Goal: Information Seeking & Learning: Learn about a topic

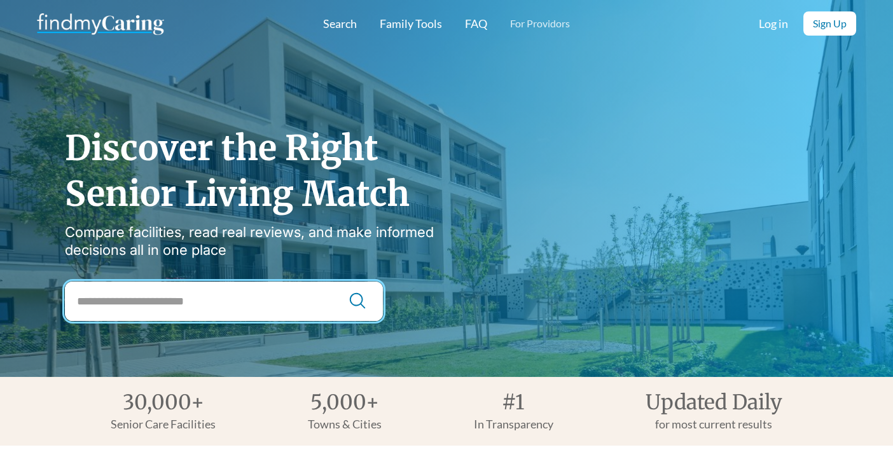
click at [251, 308] on input "City Search" at bounding box center [224, 301] width 318 height 39
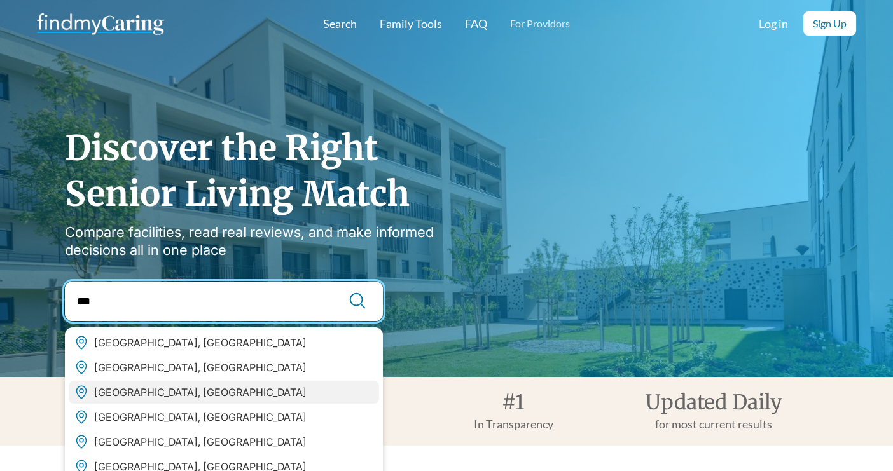
type input "***"
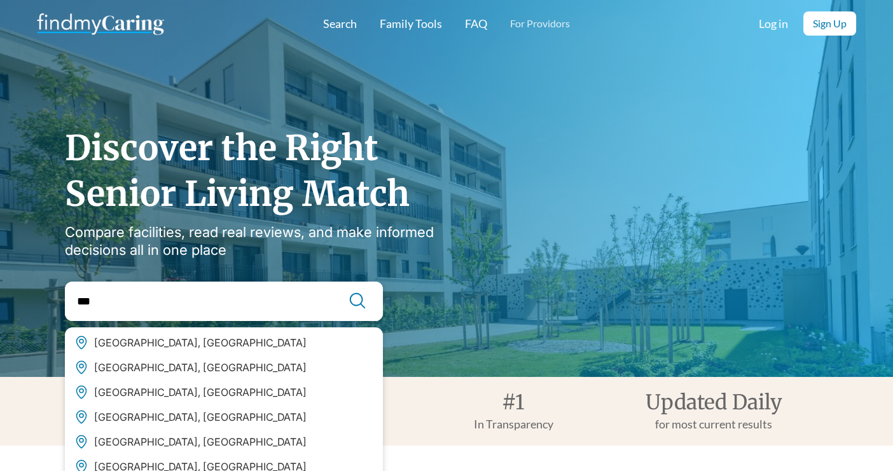
click at [240, 391] on div "San Antonio, TX" at bounding box center [224, 392] width 310 height 23
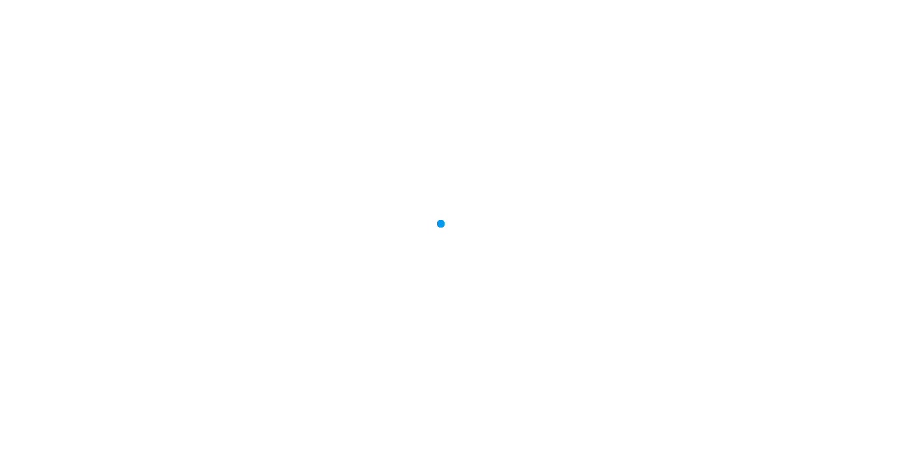
type input "**********"
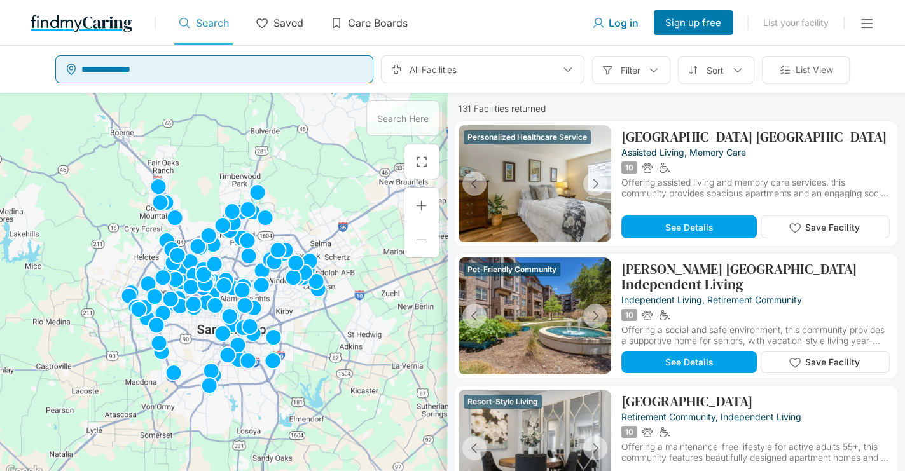
click at [266, 73] on input "text" at bounding box center [225, 69] width 289 height 23
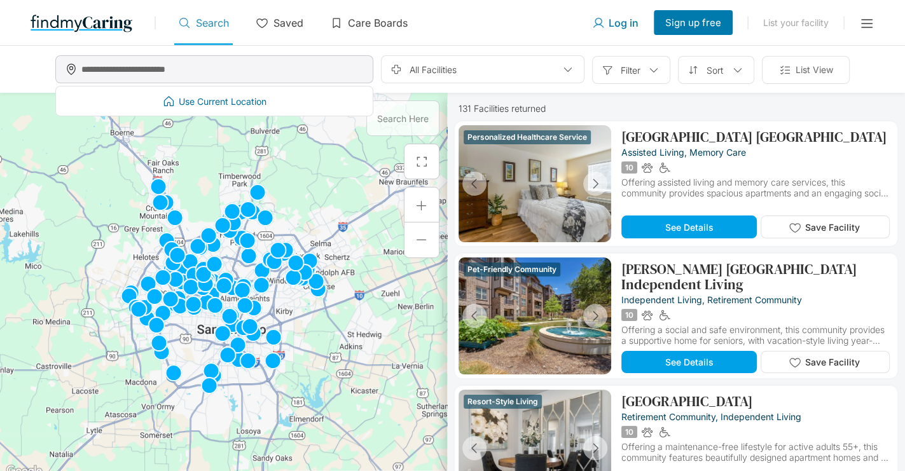
click at [266, 73] on input "text" at bounding box center [225, 69] width 289 height 23
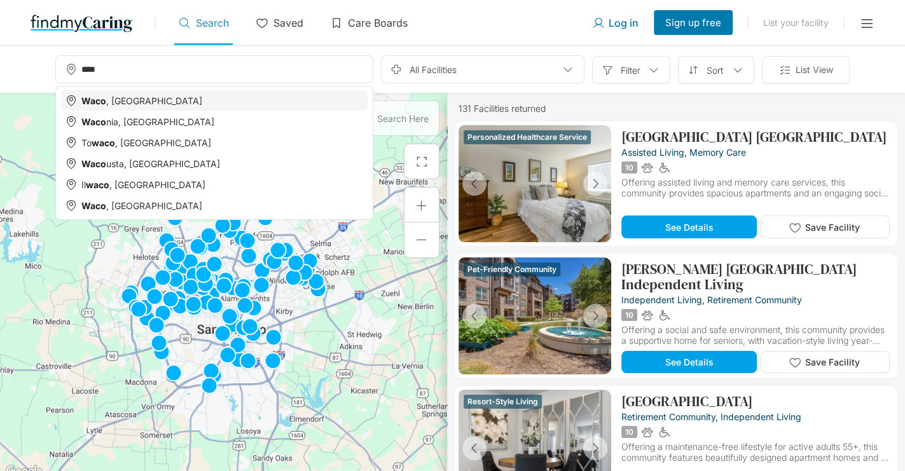
click at [208, 106] on div "[GEOGRAPHIC_DATA] , [GEOGRAPHIC_DATA]" at bounding box center [214, 100] width 307 height 20
type input "********"
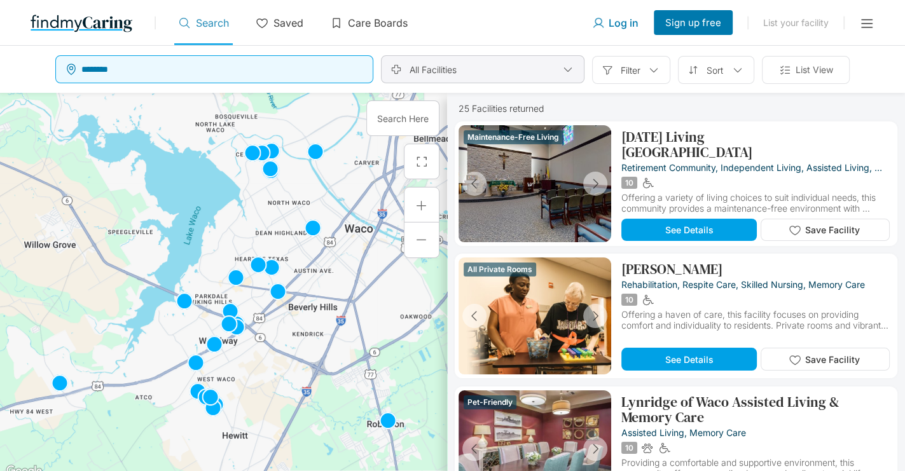
click at [476, 74] on div "All Facilities" at bounding box center [483, 69] width 204 height 28
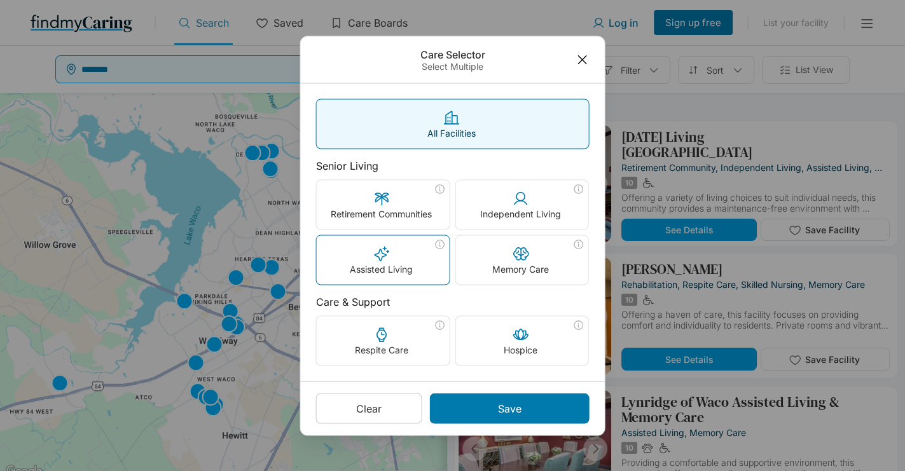
click at [406, 260] on div "Assisted Living" at bounding box center [383, 259] width 133 height 49
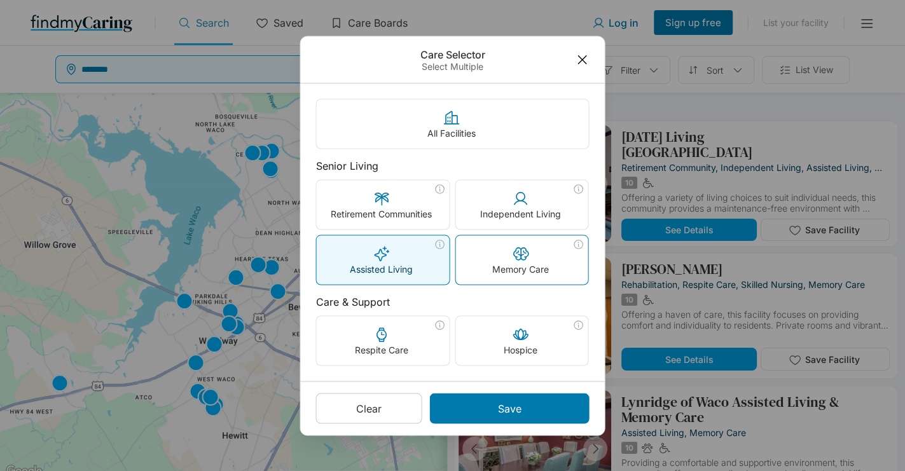
click at [487, 258] on div "Memory Care" at bounding box center [521, 259] width 133 height 49
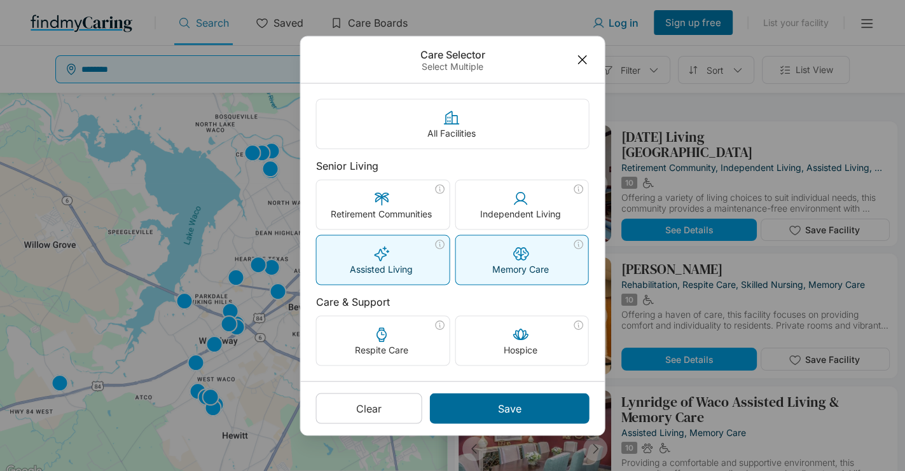
click at [493, 405] on div "Save" at bounding box center [510, 408] width 160 height 31
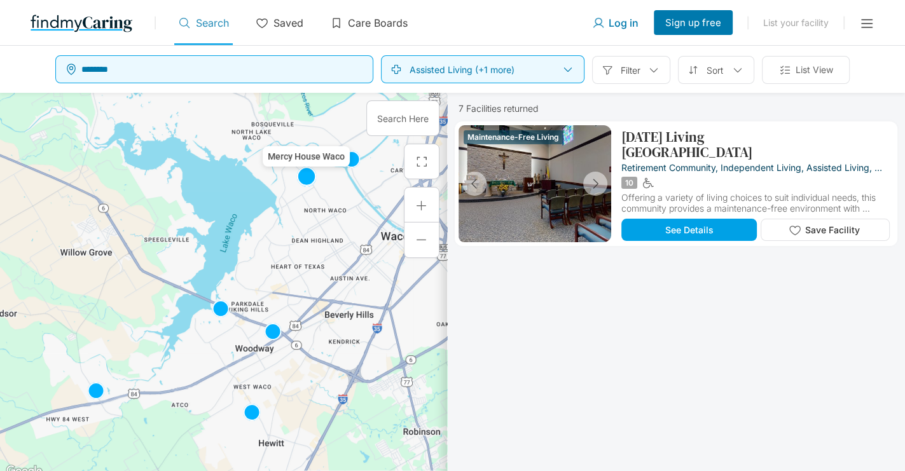
click at [311, 181] on img at bounding box center [306, 177] width 31 height 31
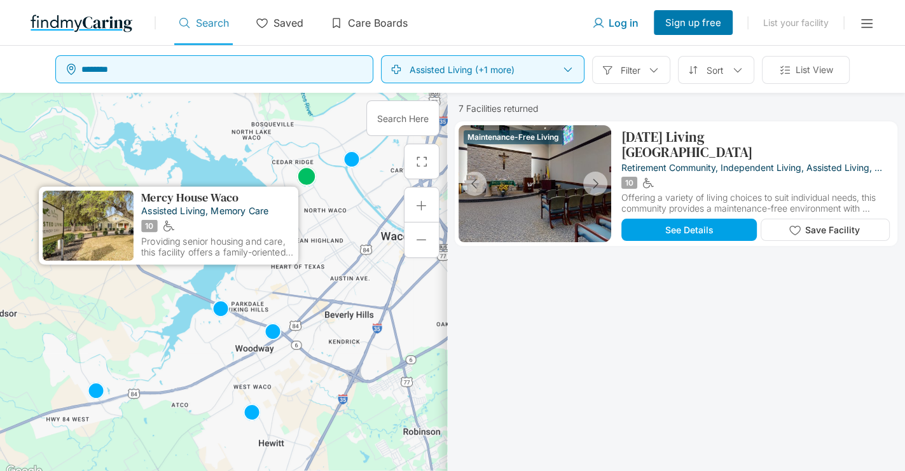
click at [219, 205] on p "assisted living, memory care" at bounding box center [215, 210] width 149 height 13
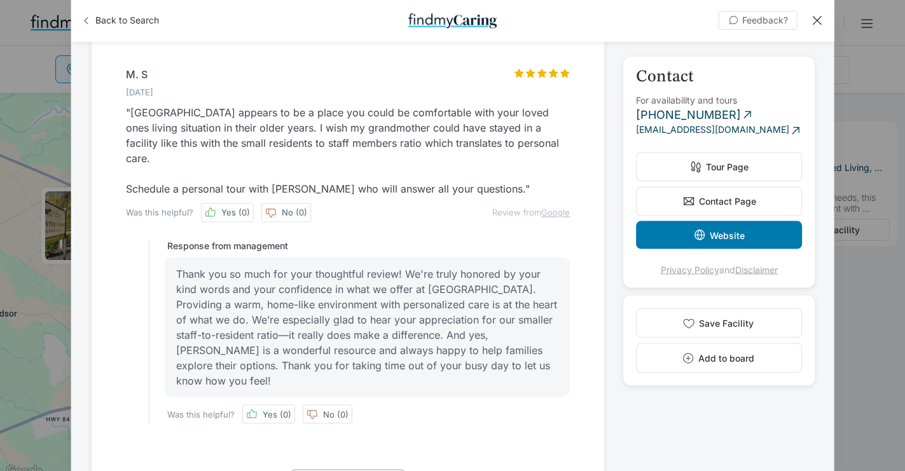
scroll to position [1828, 0]
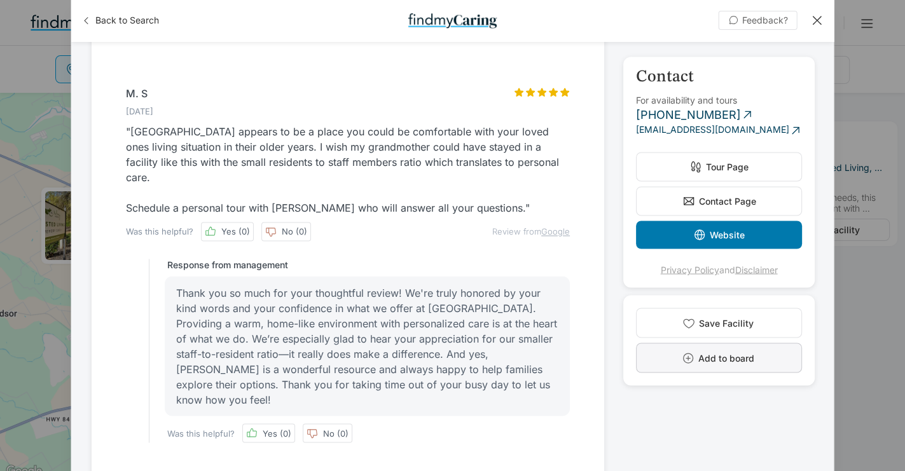
click at [665, 354] on button "Add to board" at bounding box center [719, 358] width 166 height 30
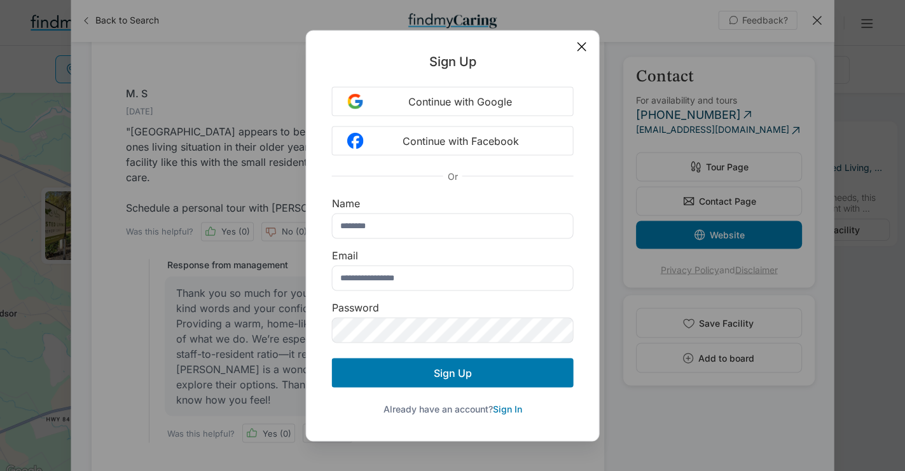
click at [577, 50] on icon at bounding box center [582, 46] width 14 height 14
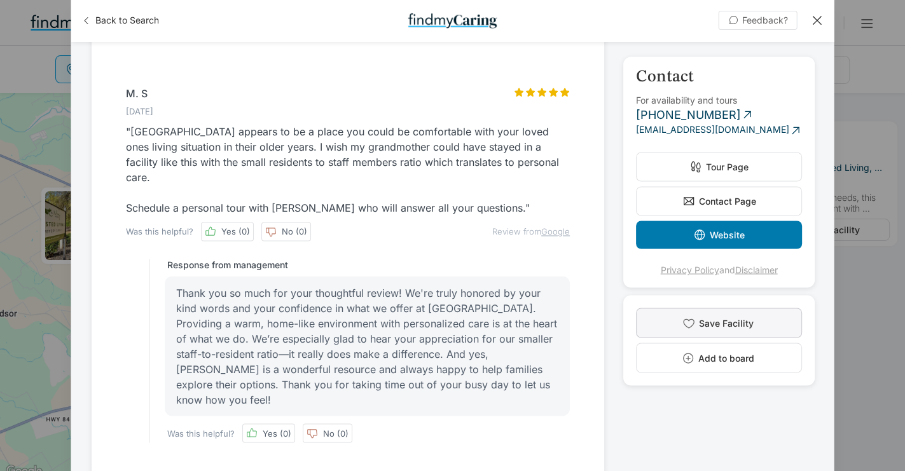
click at [712, 314] on button "Save Facility" at bounding box center [719, 323] width 166 height 30
click at [823, 20] on div at bounding box center [817, 20] width 14 height 14
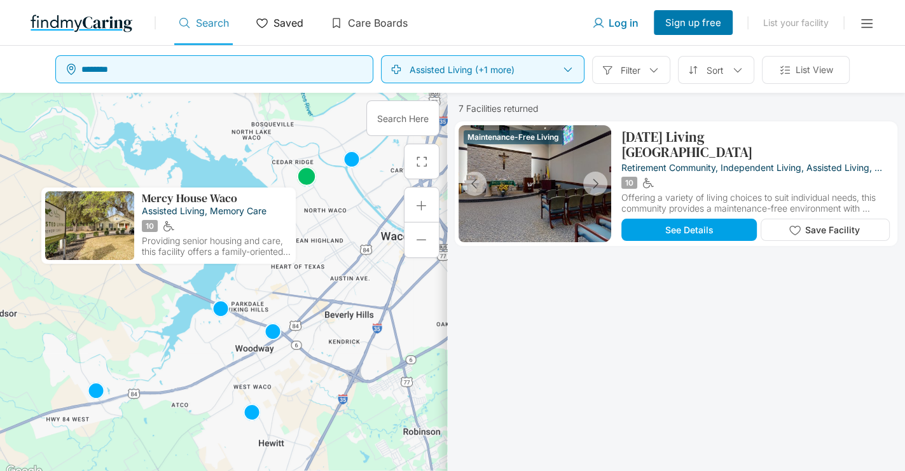
drag, startPoint x: 290, startPoint y: 20, endPoint x: 308, endPoint y: 67, distance: 51.1
click at [291, 20] on p "Saved" at bounding box center [288, 23] width 30 height 13
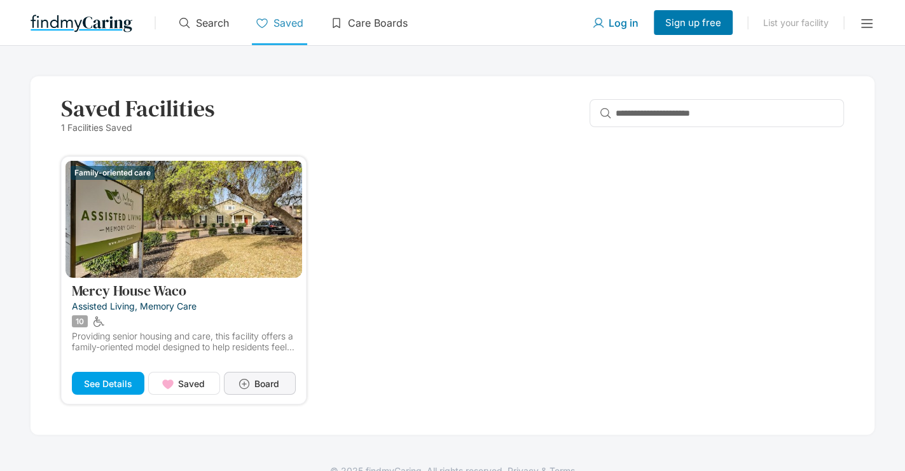
click at [252, 386] on button "Board" at bounding box center [260, 383] width 72 height 23
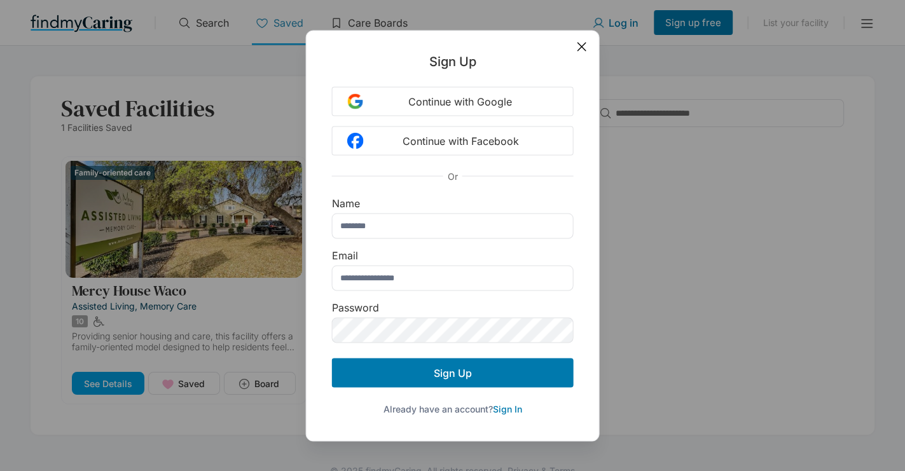
click at [383, 219] on input "text" at bounding box center [453, 225] width 242 height 25
type input "**********"
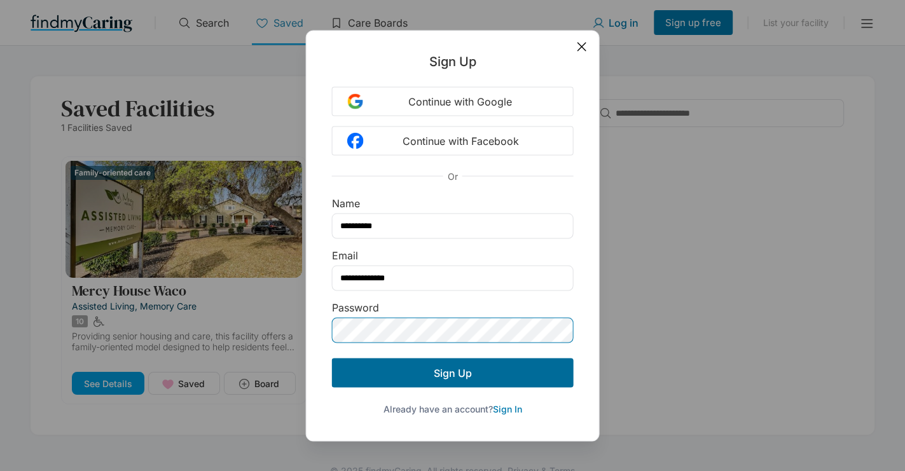
click at [434, 378] on span "Sign Up" at bounding box center [453, 372] width 38 height 13
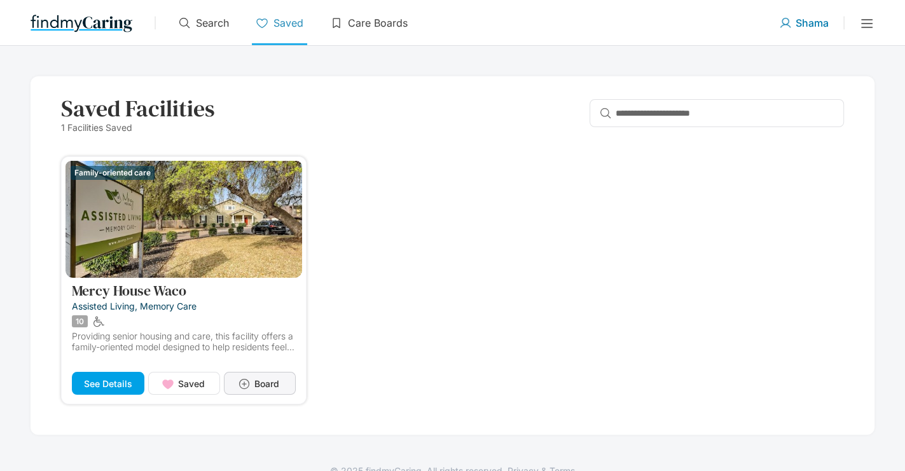
click at [256, 388] on span "Board" at bounding box center [266, 383] width 25 height 11
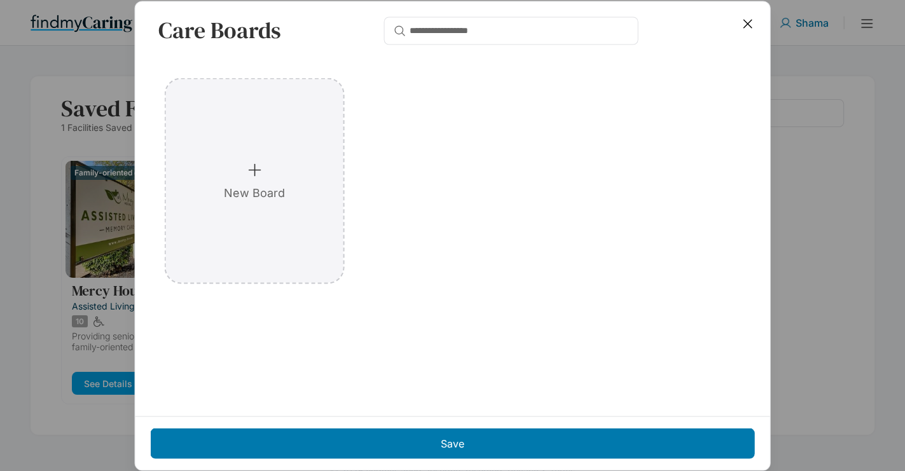
click at [275, 224] on div "New Board" at bounding box center [254, 181] width 177 height 204
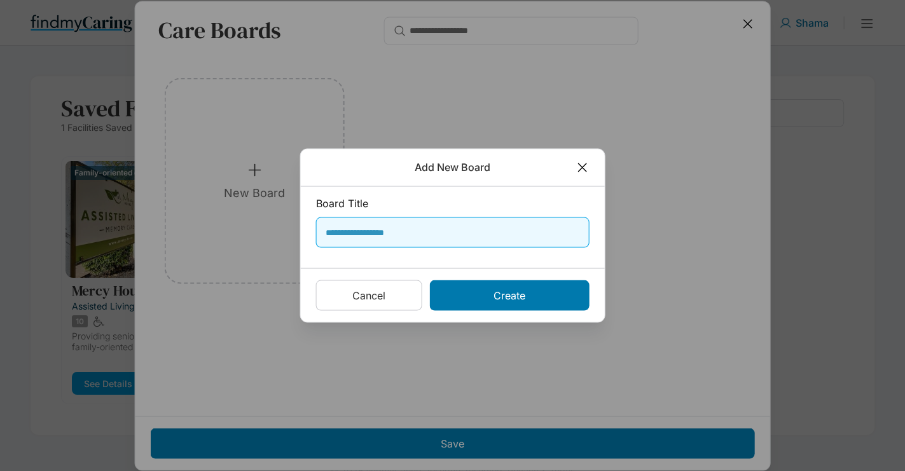
click at [392, 238] on input "text" at bounding box center [456, 232] width 261 height 23
type input "**********"
drag, startPoint x: 492, startPoint y: 298, endPoint x: 464, endPoint y: 309, distance: 30.0
click at [491, 298] on div "Create" at bounding box center [510, 295] width 160 height 31
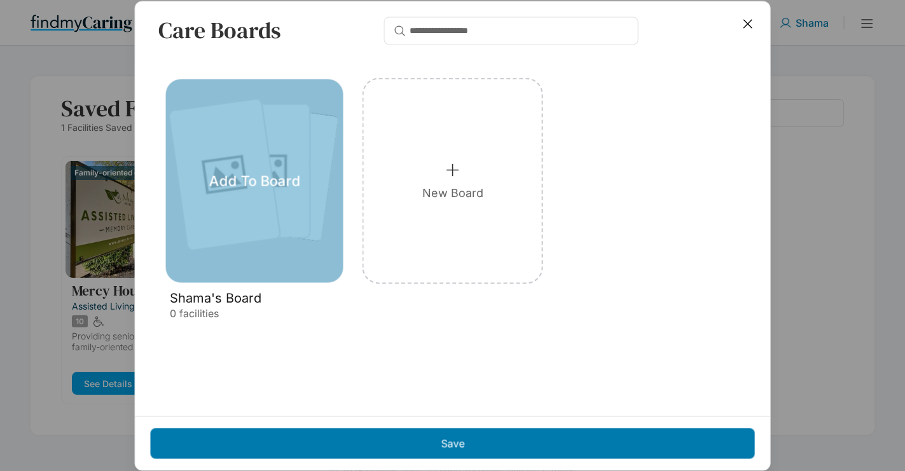
click at [268, 192] on div "Add To Board" at bounding box center [254, 181] width 177 height 204
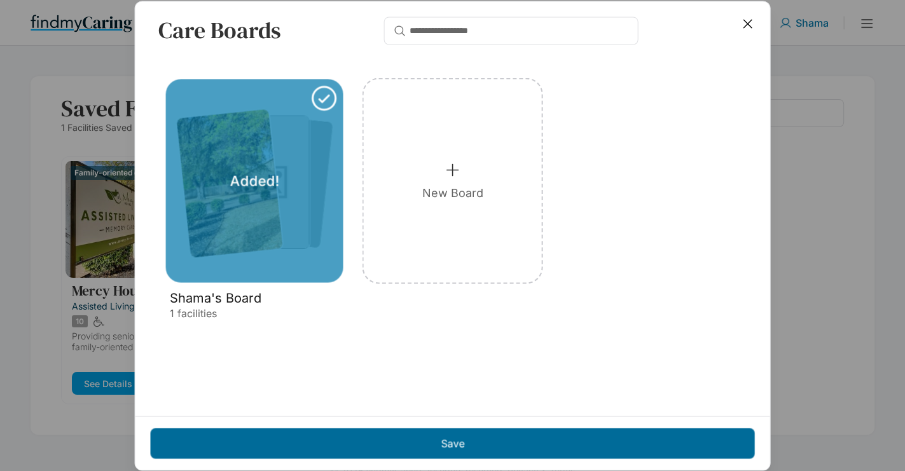
drag, startPoint x: 469, startPoint y: 445, endPoint x: 438, endPoint y: 459, distance: 34.7
click at [471, 445] on div "Save" at bounding box center [453, 443] width 604 height 31
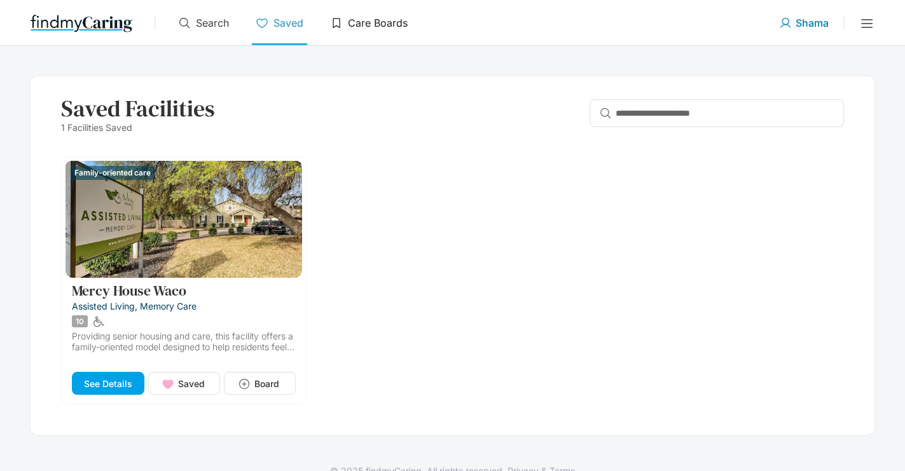
drag, startPoint x: 378, startPoint y: 26, endPoint x: 365, endPoint y: 247, distance: 221.7
click at [378, 33] on div "Care Boards" at bounding box center [368, 27] width 85 height 38
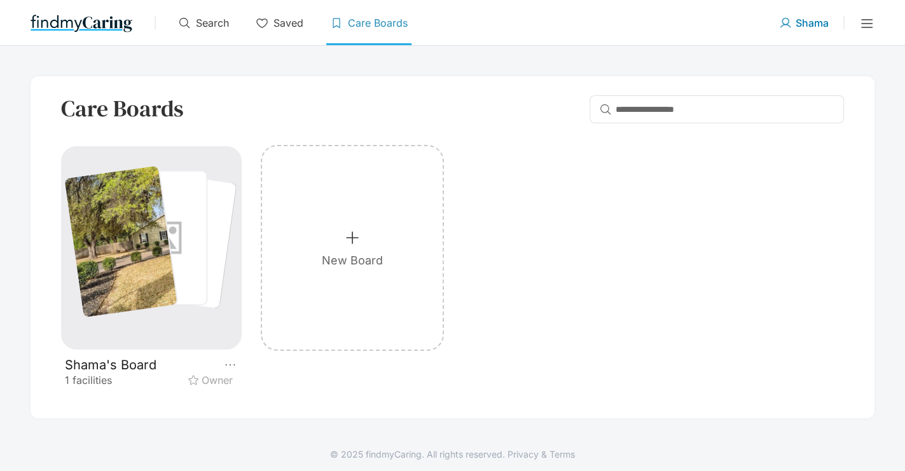
click at [171, 251] on div at bounding box center [161, 238] width 89 height 133
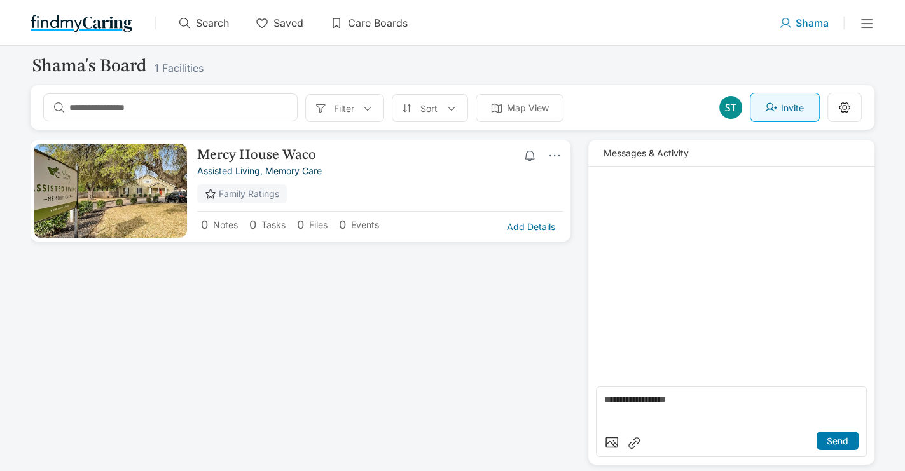
click at [713, 400] on textarea at bounding box center [731, 411] width 254 height 33
click at [791, 109] on p "Invite" at bounding box center [792, 107] width 23 height 11
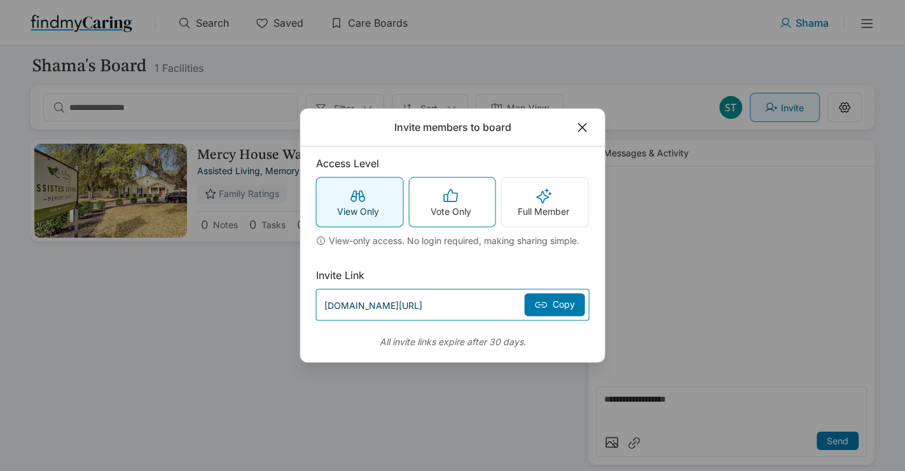
click at [455, 214] on p "Vote Only" at bounding box center [451, 211] width 41 height 11
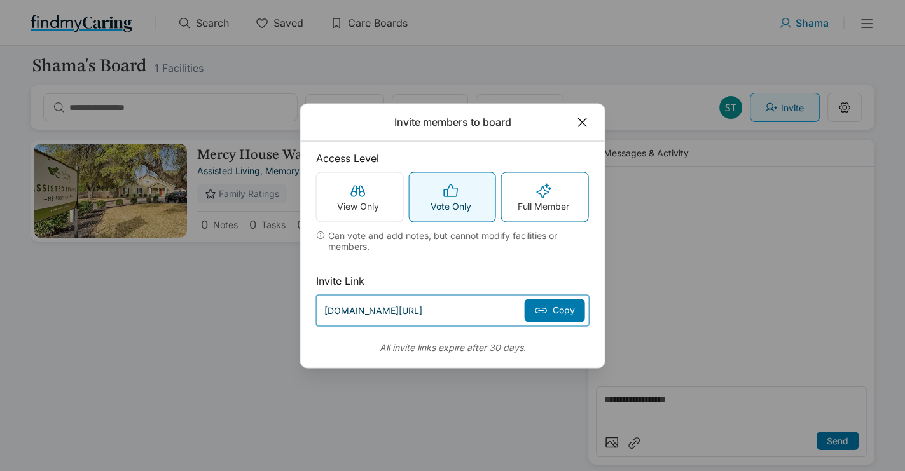
click at [532, 208] on p "Full Member" at bounding box center [544, 205] width 52 height 11
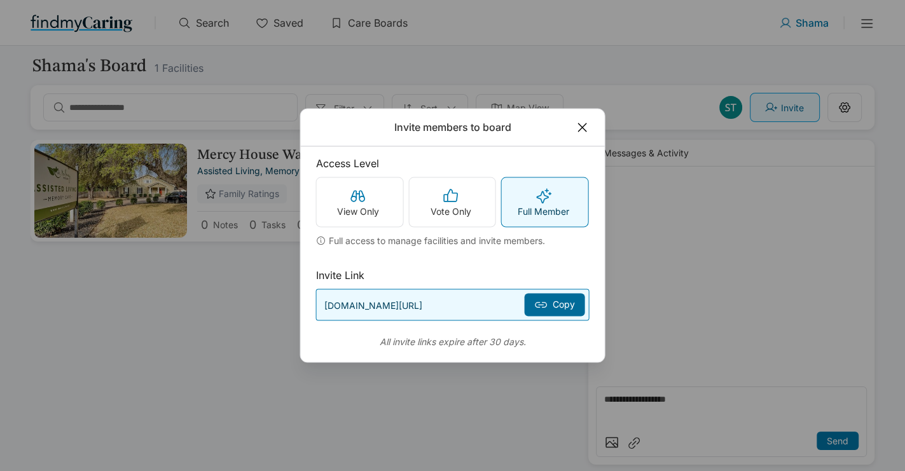
click at [565, 310] on div "Copy" at bounding box center [555, 305] width 60 height 23
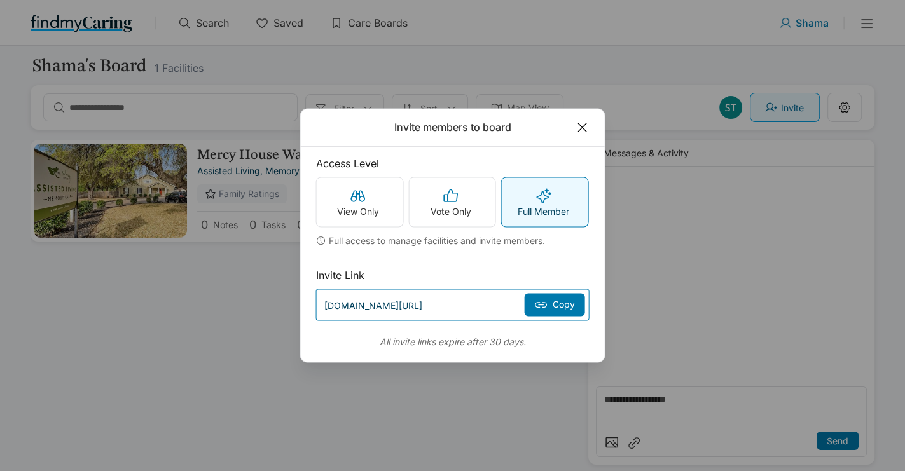
click at [588, 124] on icon at bounding box center [583, 128] width 14 height 14
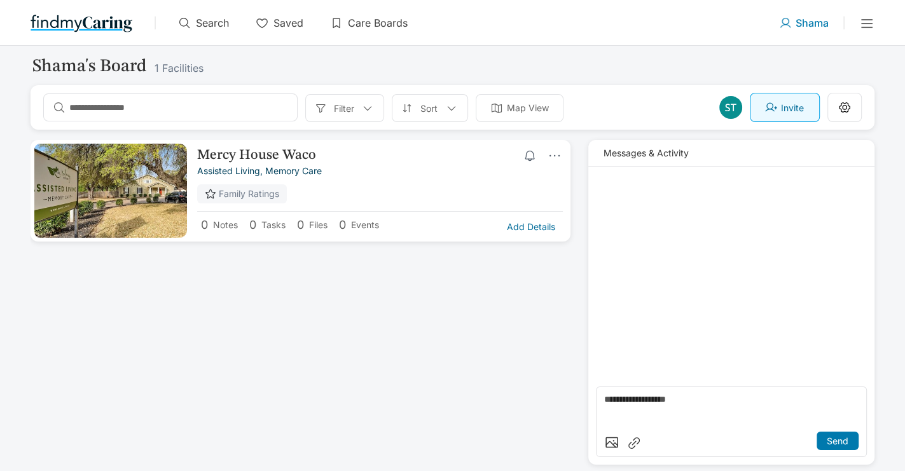
click at [705, 415] on textarea at bounding box center [731, 411] width 254 height 33
drag, startPoint x: 635, startPoint y: 402, endPoint x: 668, endPoint y: 430, distance: 42.8
click at [638, 405] on textarea "**********" at bounding box center [731, 411] width 254 height 33
type textarea "**********"
click at [834, 440] on p "Send" at bounding box center [838, 441] width 22 height 11
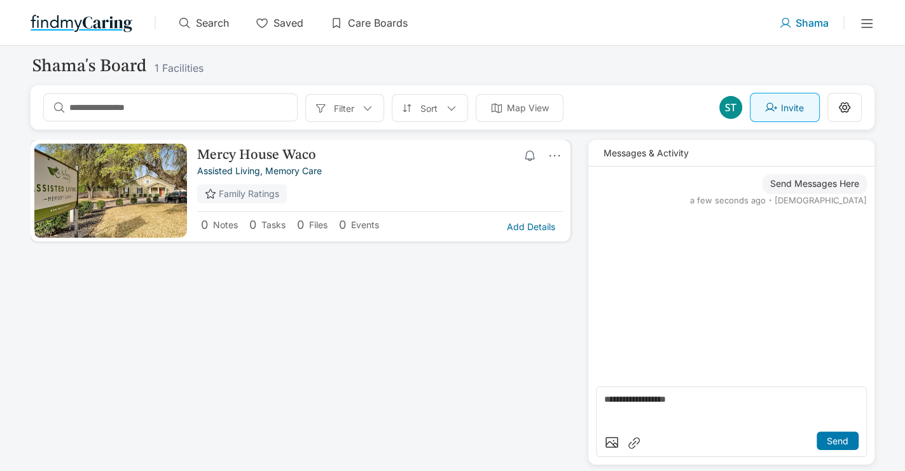
click at [261, 156] on p "Mercy House Waco" at bounding box center [264, 155] width 134 height 15
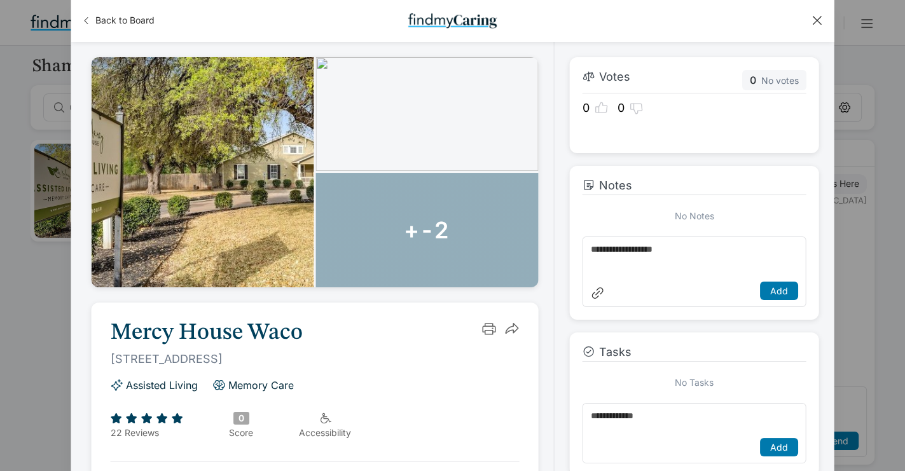
click at [635, 253] on textarea at bounding box center [694, 261] width 207 height 33
type textarea "**********"
click at [778, 283] on div "Add" at bounding box center [779, 291] width 38 height 18
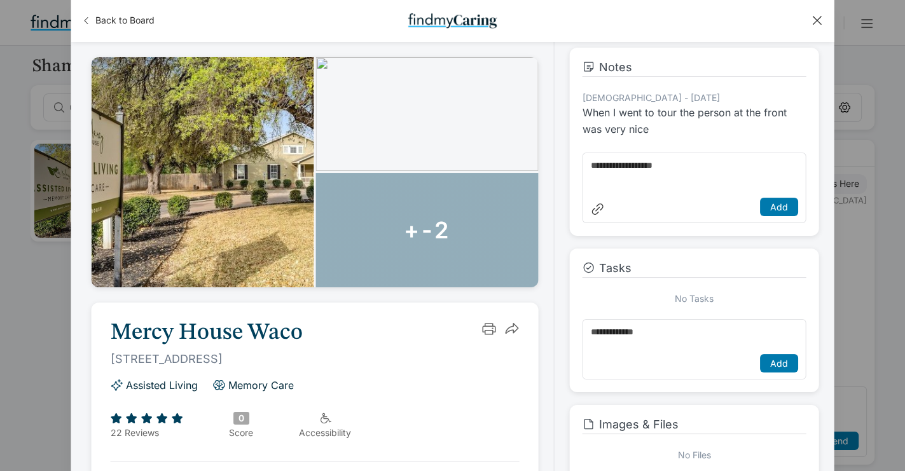
scroll to position [158, 0]
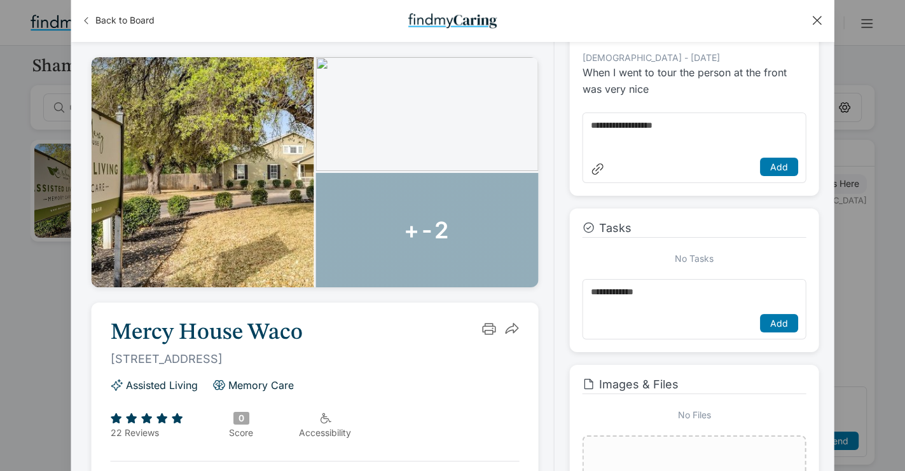
click at [651, 308] on div "Add" at bounding box center [695, 309] width 224 height 60
click at [656, 300] on textarea at bounding box center [694, 298] width 207 height 23
type textarea "**********"
click at [775, 314] on div "Add" at bounding box center [779, 323] width 38 height 18
drag, startPoint x: 585, startPoint y: 260, endPoint x: 565, endPoint y: 466, distance: 206.4
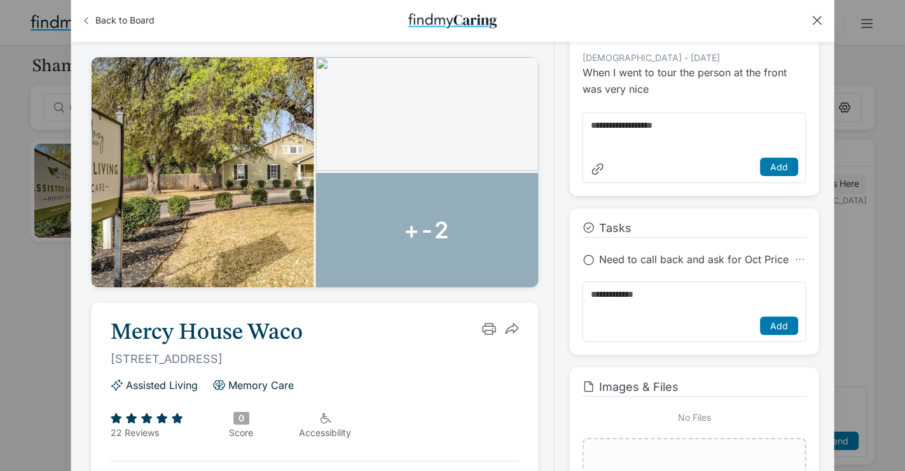
click at [584, 266] on div "Need to call back and ask for Oct Price" at bounding box center [695, 259] width 224 height 13
click at [590, 254] on icon at bounding box center [589, 260] width 13 height 13
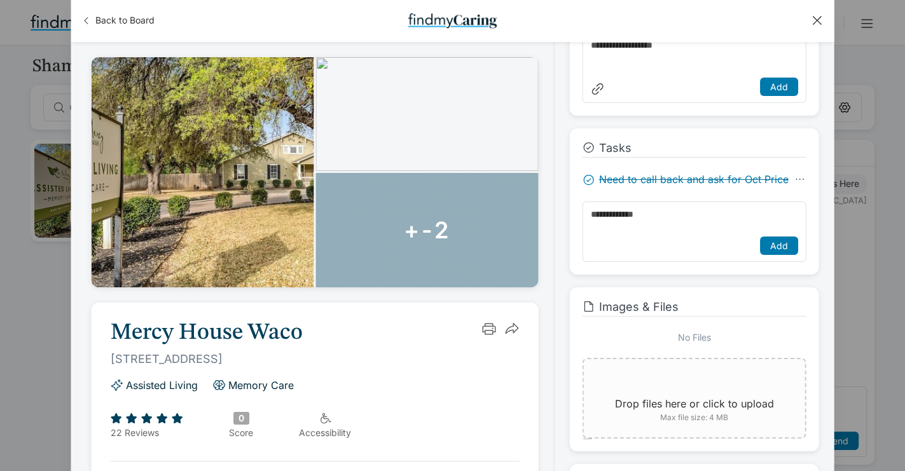
click at [588, 181] on icon at bounding box center [589, 180] width 13 height 13
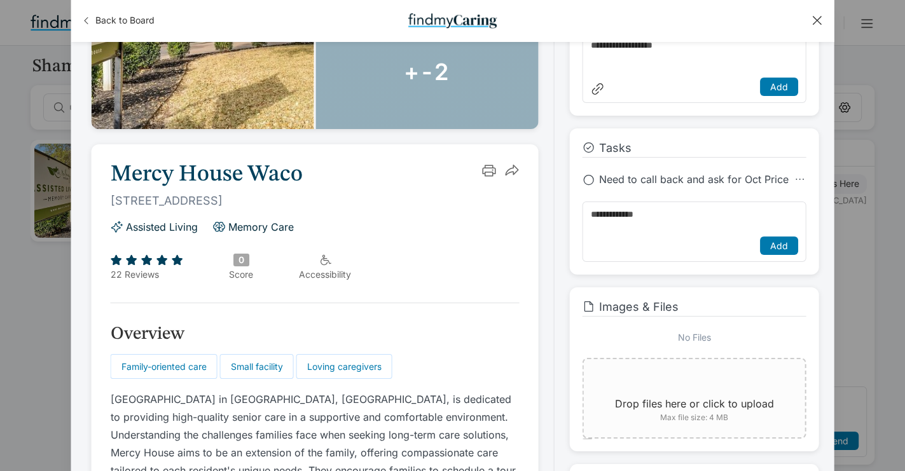
scroll to position [0, 0]
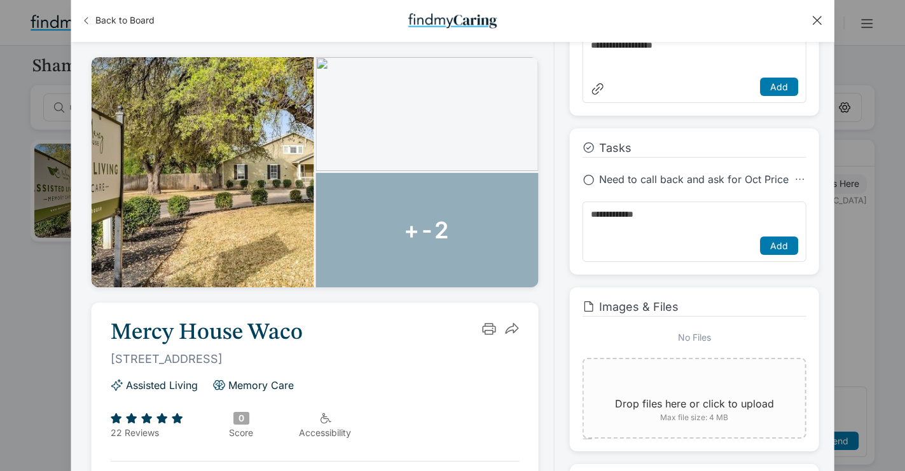
click at [818, 9] on div "Back to Board" at bounding box center [452, 21] width 763 height 42
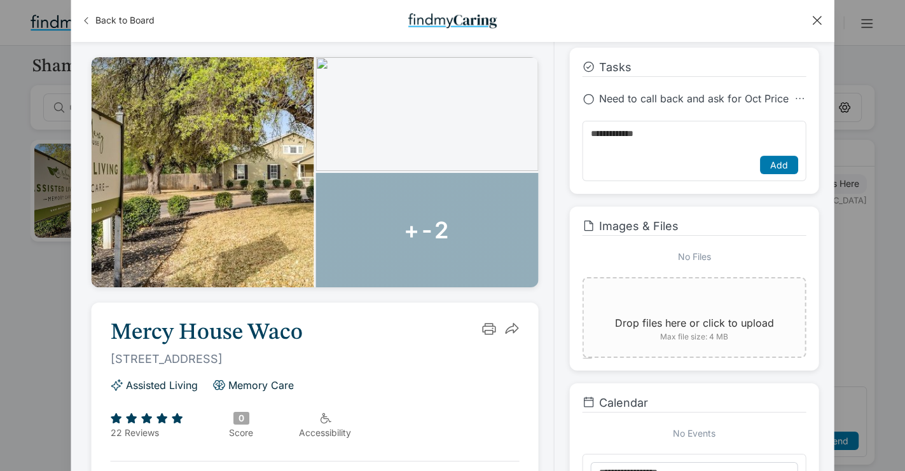
scroll to position [415, 0]
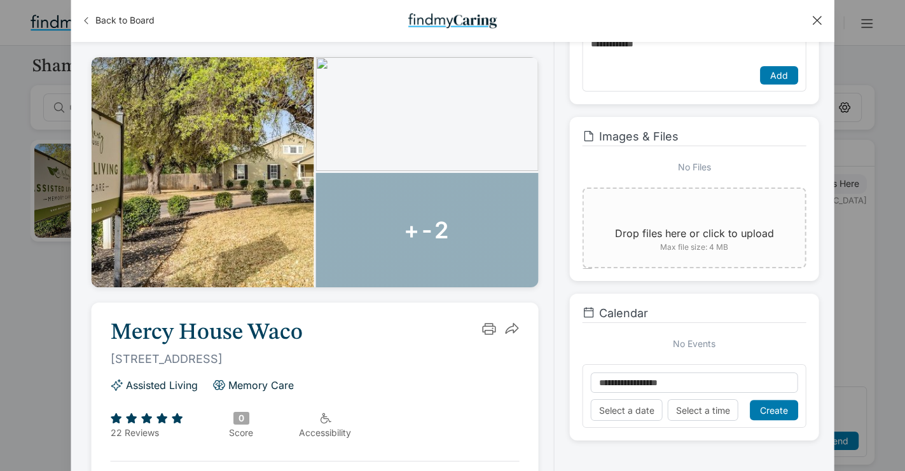
click at [663, 386] on input "text" at bounding box center [694, 383] width 207 height 20
drag, startPoint x: 817, startPoint y: 18, endPoint x: 732, endPoint y: 220, distance: 218.6
click at [817, 18] on div at bounding box center [817, 20] width 14 height 14
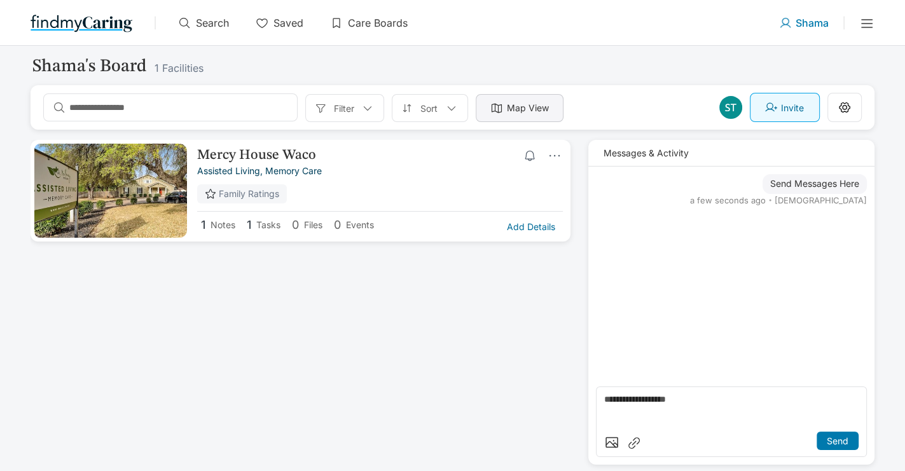
click at [535, 111] on p "Map View" at bounding box center [528, 108] width 42 height 14
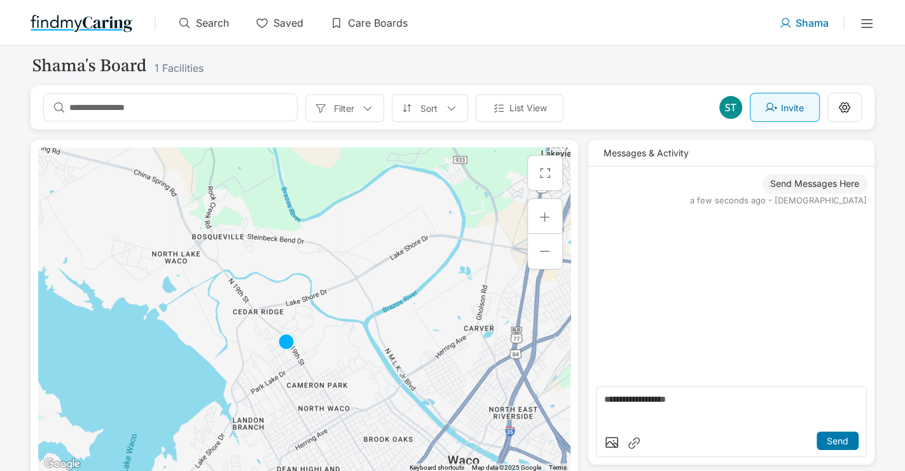
drag, startPoint x: 381, startPoint y: 370, endPoint x: 311, endPoint y: 261, distance: 129.8
click at [312, 261] on div at bounding box center [304, 310] width 532 height 325
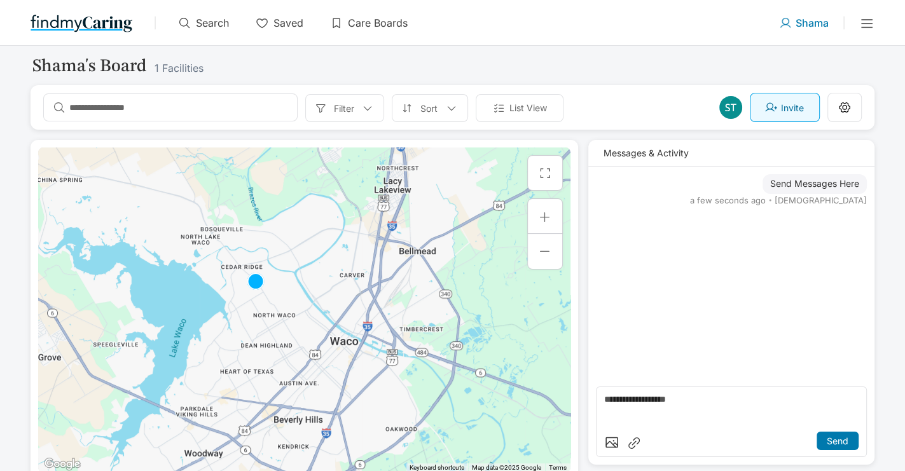
drag, startPoint x: 356, startPoint y: 322, endPoint x: 327, endPoint y: 327, distance: 29.0
click at [327, 327] on div at bounding box center [304, 310] width 532 height 325
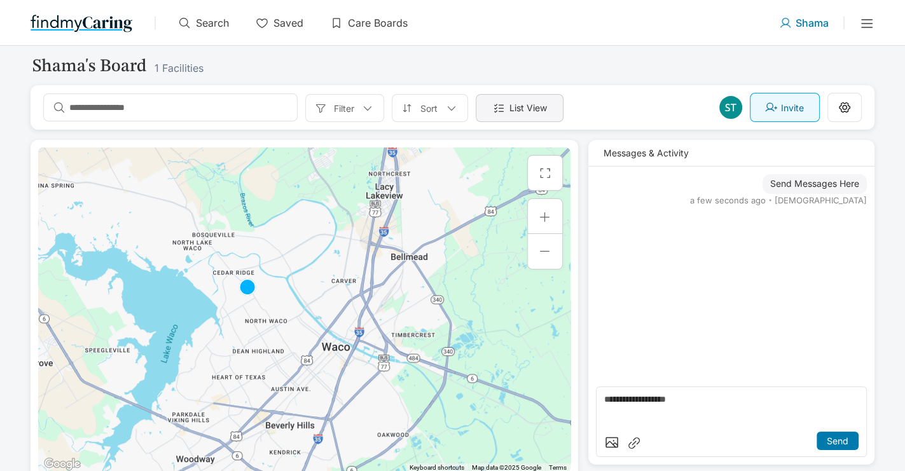
click at [510, 98] on div "List View" at bounding box center [520, 108] width 88 height 28
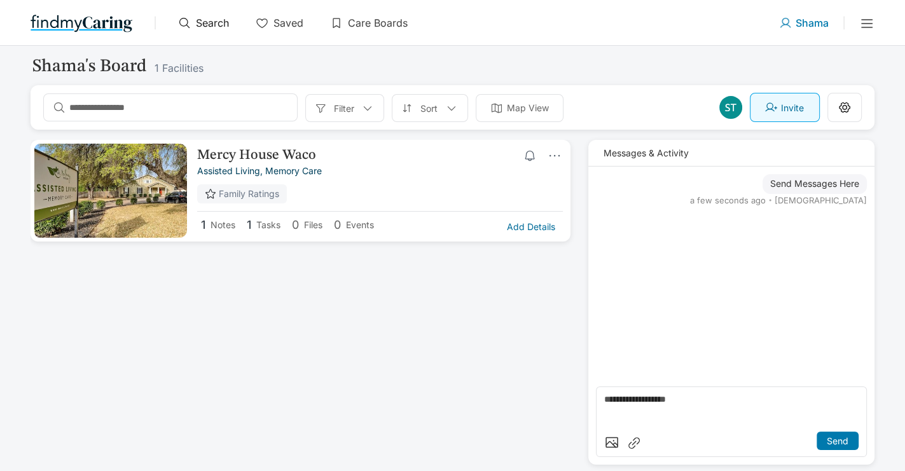
click at [204, 18] on p "Search" at bounding box center [212, 23] width 33 height 13
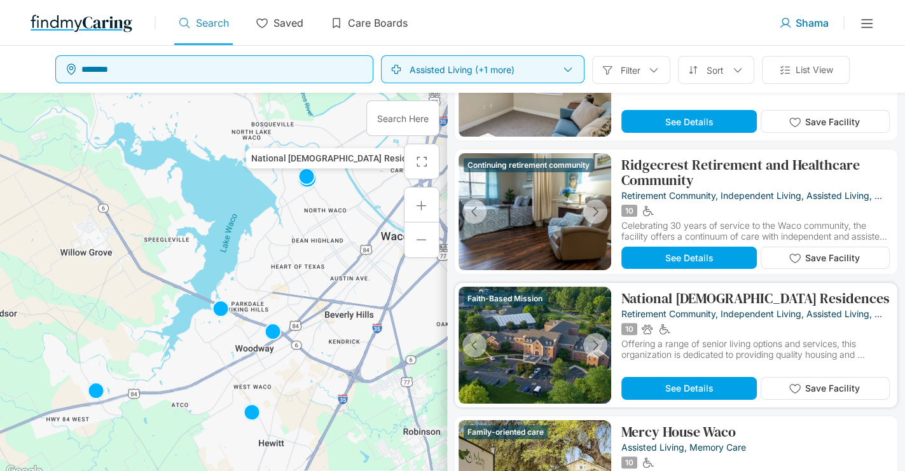
scroll to position [397, 0]
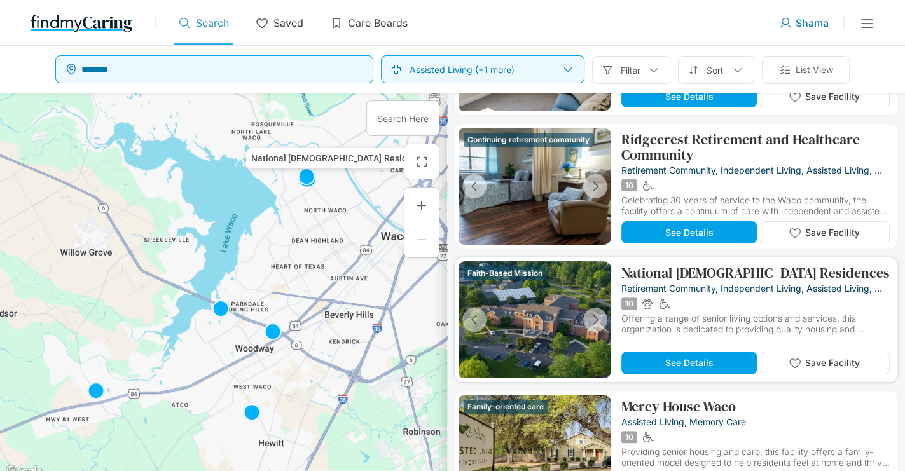
click at [731, 278] on p "National [DEMOGRAPHIC_DATA] Residences" at bounding box center [755, 272] width 268 height 15
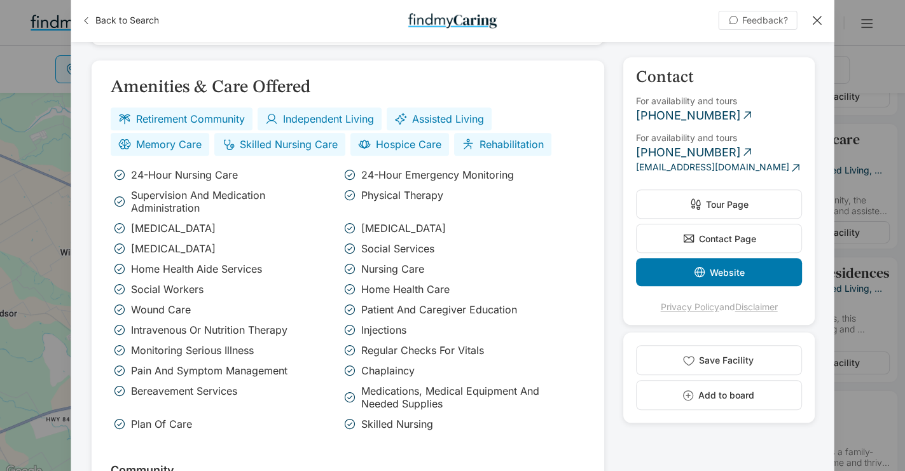
scroll to position [795, 0]
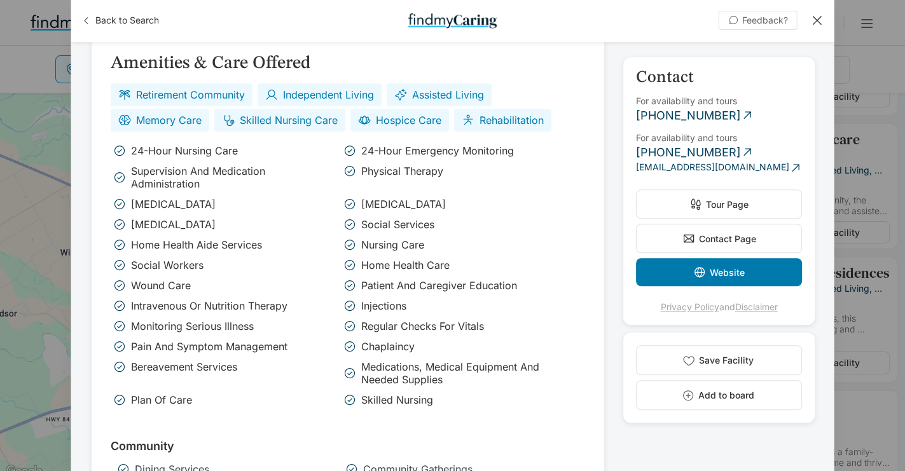
click at [742, 271] on span "Website" at bounding box center [727, 272] width 35 height 11
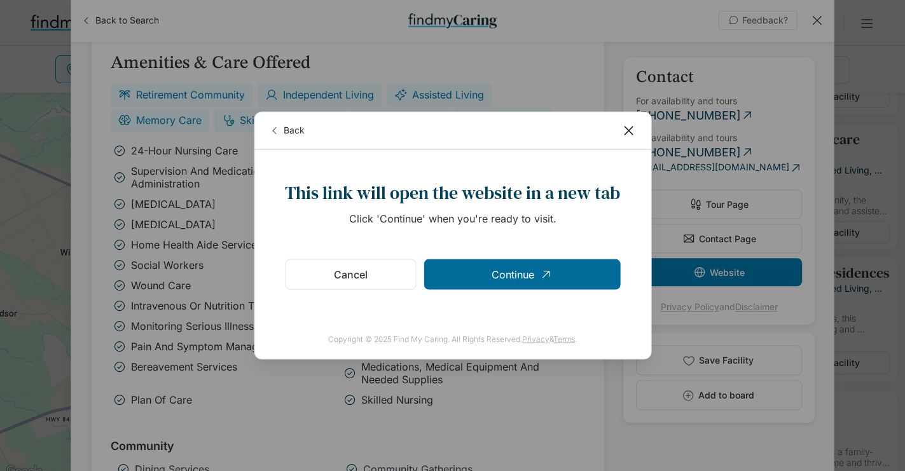
click at [574, 274] on div "Continue" at bounding box center [522, 274] width 197 height 31
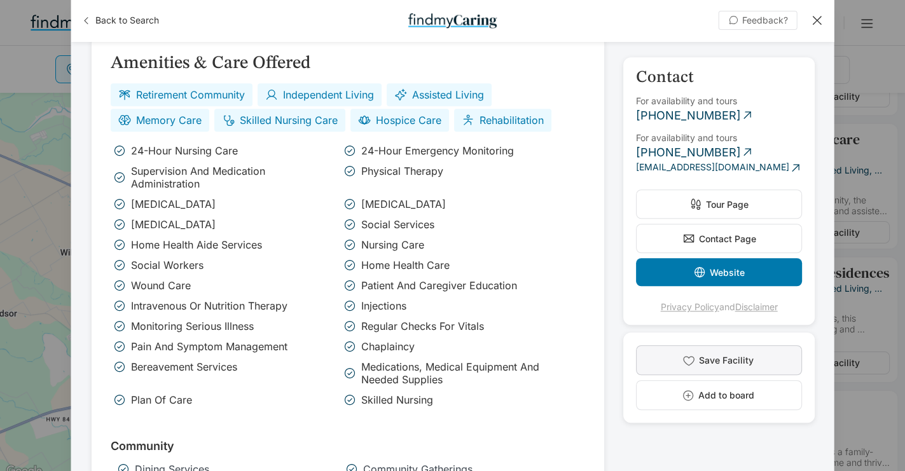
drag, startPoint x: 695, startPoint y: 356, endPoint x: 680, endPoint y: 387, distance: 35.3
click at [695, 356] on button "Save Facility" at bounding box center [719, 360] width 166 height 30
click at [668, 390] on button "Add to board" at bounding box center [719, 395] width 166 height 30
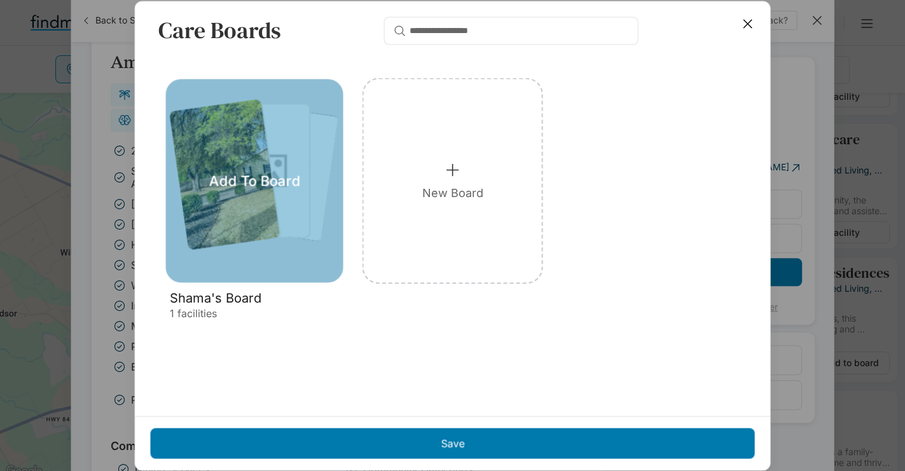
click at [245, 192] on div "Add To Board" at bounding box center [254, 181] width 177 height 204
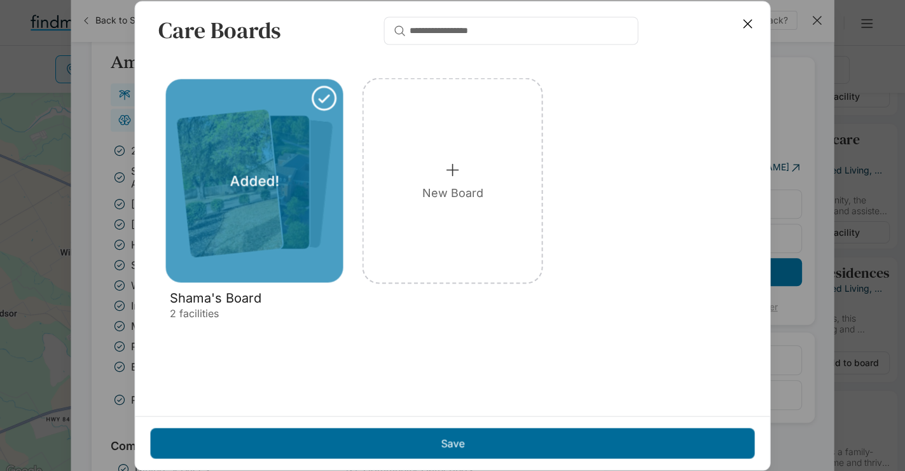
click at [418, 442] on div "Save" at bounding box center [453, 443] width 604 height 31
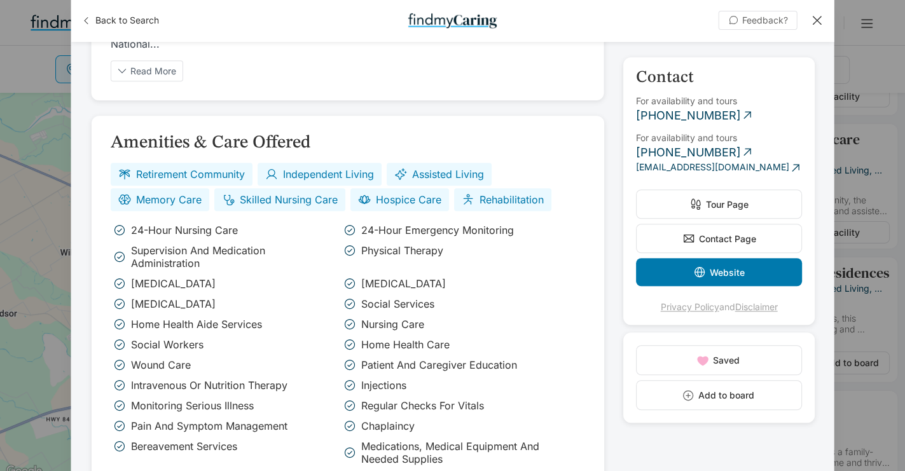
scroll to position [556, 0]
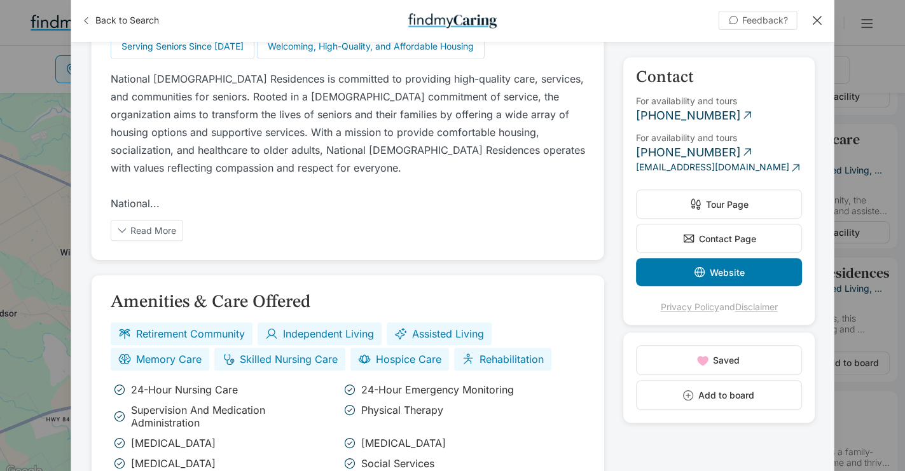
click at [818, 18] on div at bounding box center [817, 20] width 14 height 14
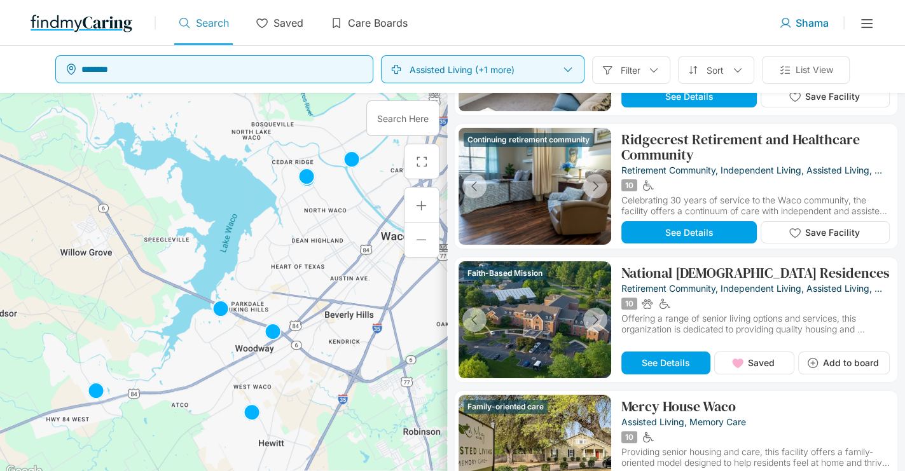
click at [866, 25] on icon at bounding box center [866, 23] width 15 height 15
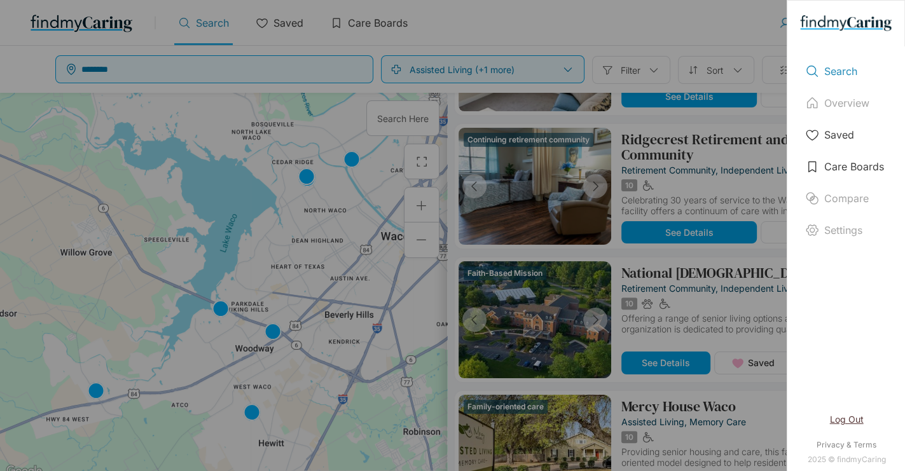
click at [726, 34] on div "Search Overview Saved Care Boards Compare Settings Log Out Privacy & Terms 2025…" at bounding box center [452, 235] width 905 height 471
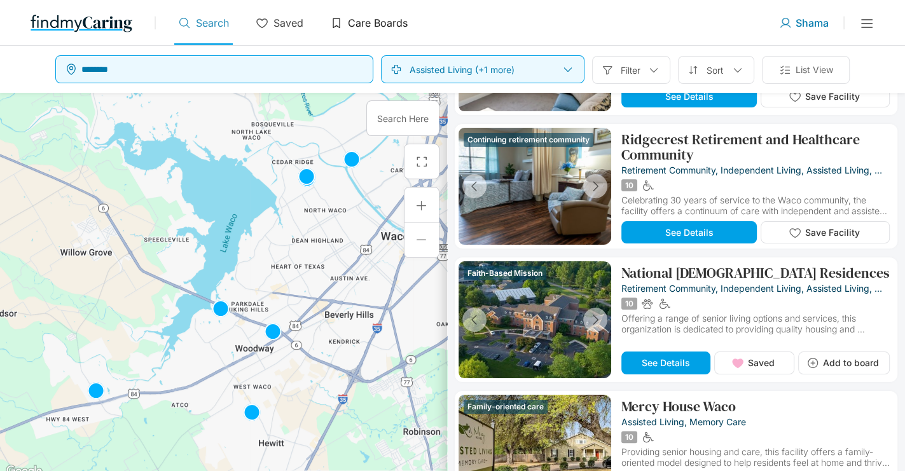
click at [370, 27] on p "Care Boards" at bounding box center [378, 23] width 60 height 13
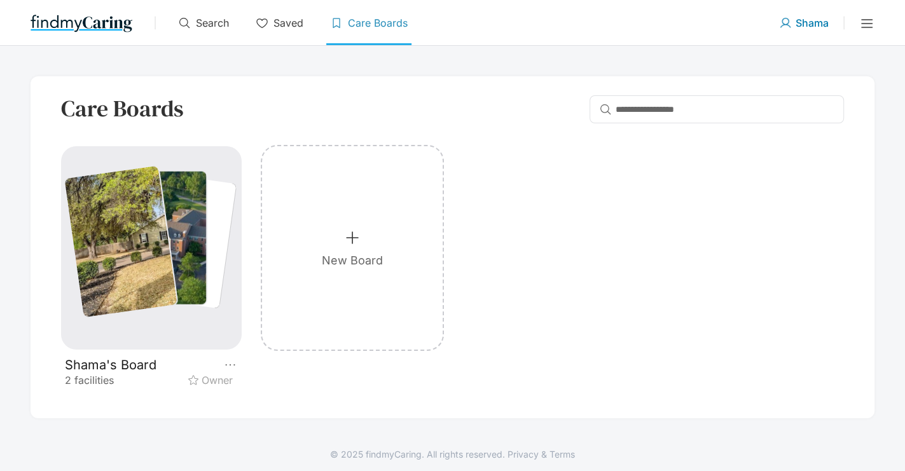
click at [168, 236] on div at bounding box center [161, 238] width 89 height 133
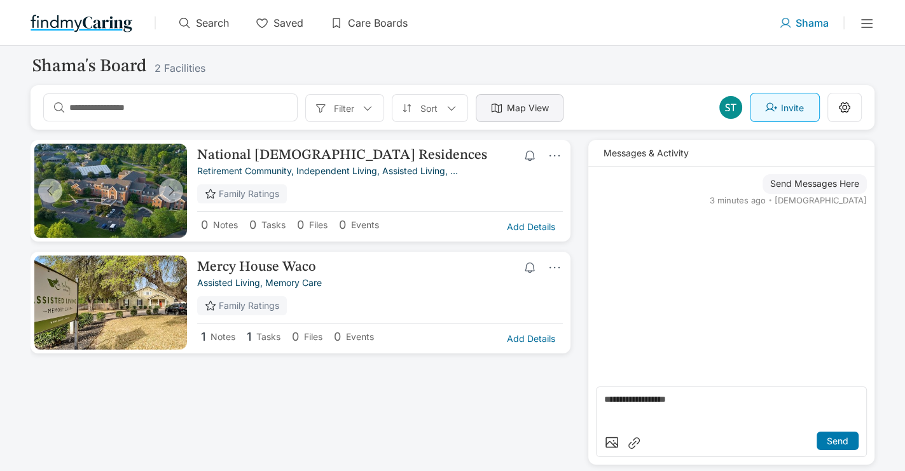
click at [494, 103] on div at bounding box center [496, 108] width 13 height 13
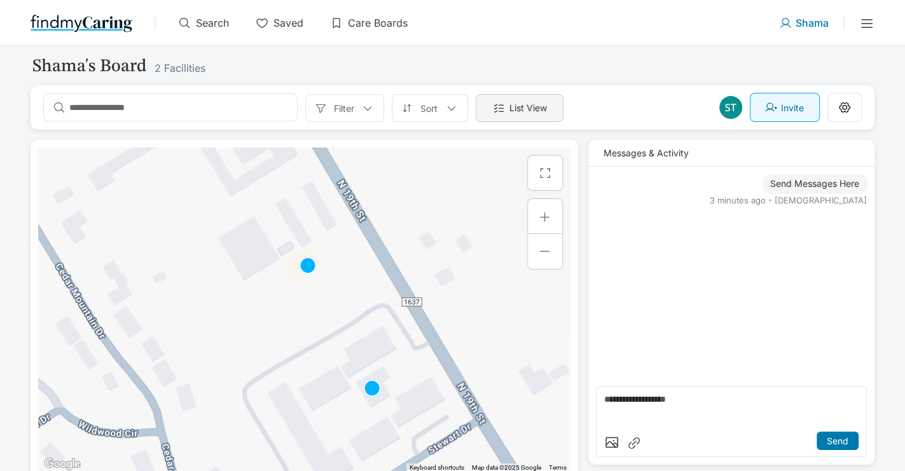
click at [505, 102] on div "List View" at bounding box center [520, 108] width 88 height 28
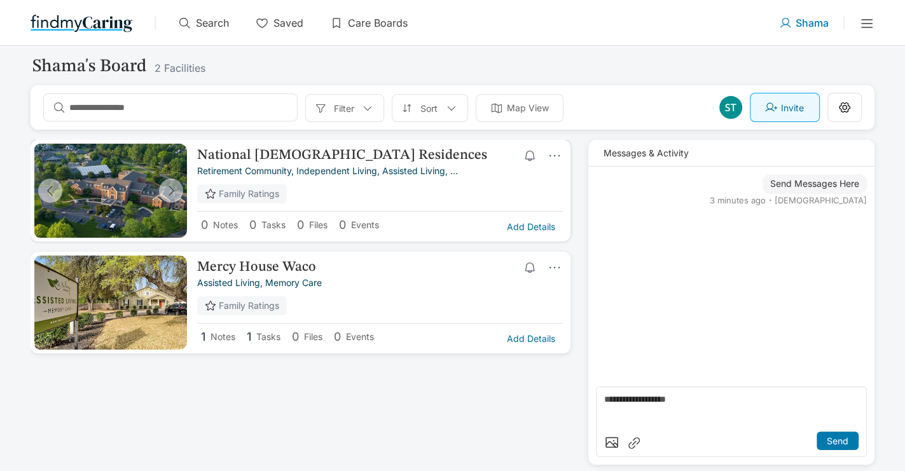
click at [398, 188] on div "National [DEMOGRAPHIC_DATA] Residences retirement community, independent living…" at bounding box center [380, 180] width 366 height 64
click at [335, 144] on div "National [DEMOGRAPHIC_DATA] Residences retirement community, independent living…" at bounding box center [381, 191] width 369 height 94
click at [325, 156] on p "National [DEMOGRAPHIC_DATA] Residences" at bounding box center [349, 155] width 305 height 15
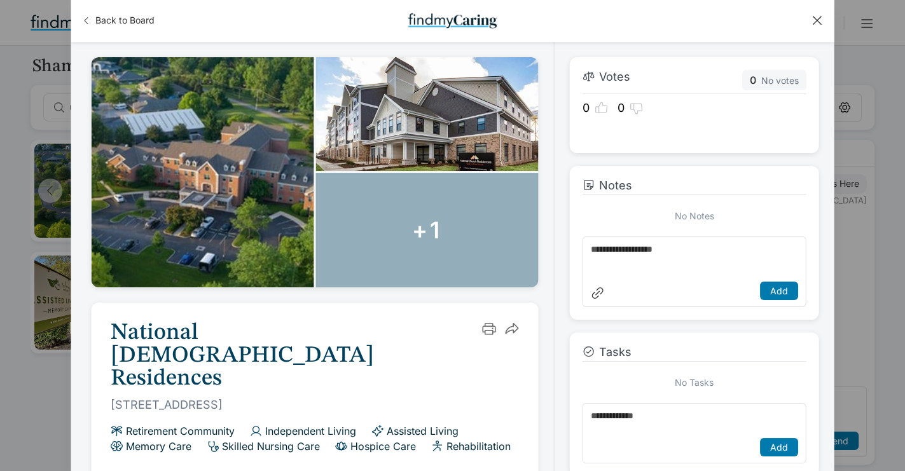
click at [603, 106] on icon at bounding box center [602, 108] width 14 height 14
click at [810, 21] on div at bounding box center [817, 20] width 14 height 14
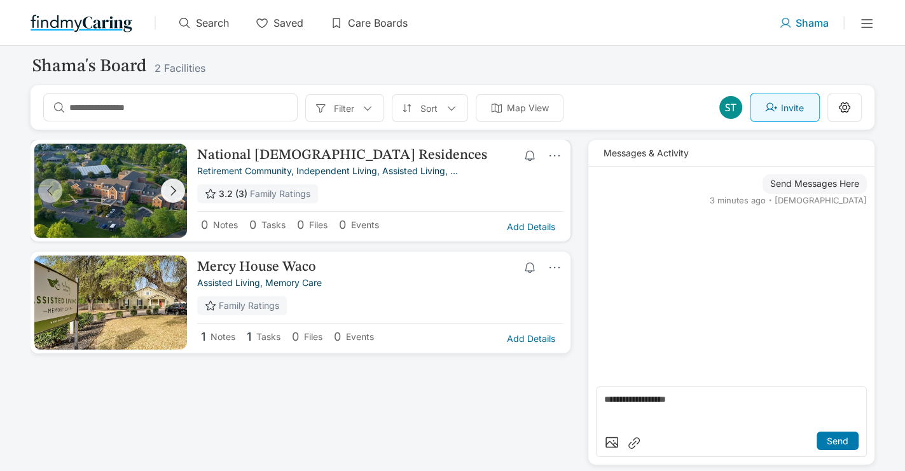
click at [177, 183] on button "button" at bounding box center [173, 191] width 24 height 24
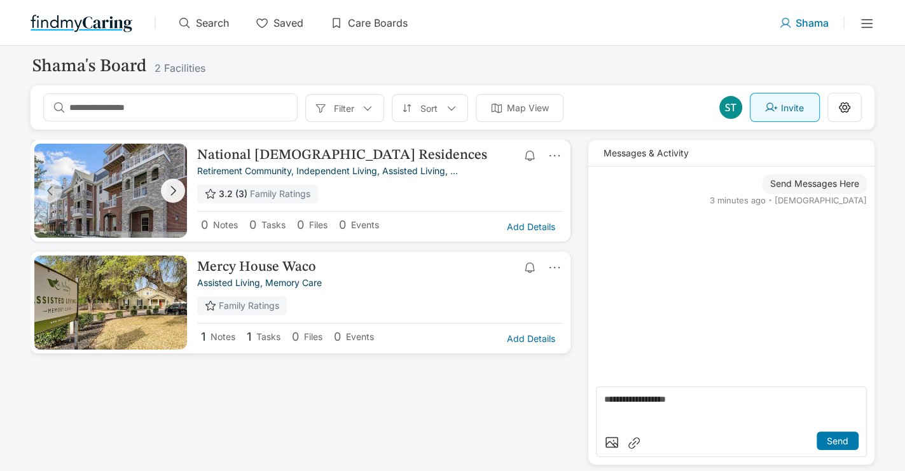
click at [177, 185] on icon "button" at bounding box center [173, 191] width 14 height 14
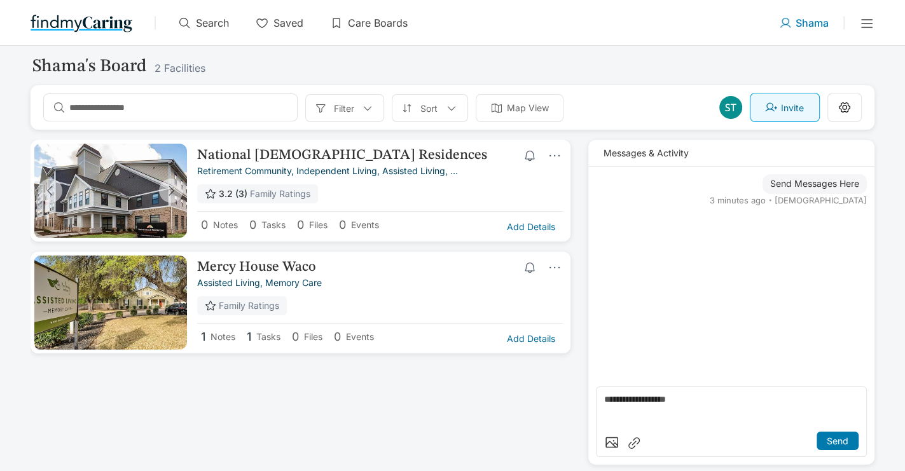
click at [333, 383] on div "National [DEMOGRAPHIC_DATA] Residences retirement community, independent living…" at bounding box center [305, 262] width 548 height 244
click at [106, 20] on img at bounding box center [82, 23] width 102 height 20
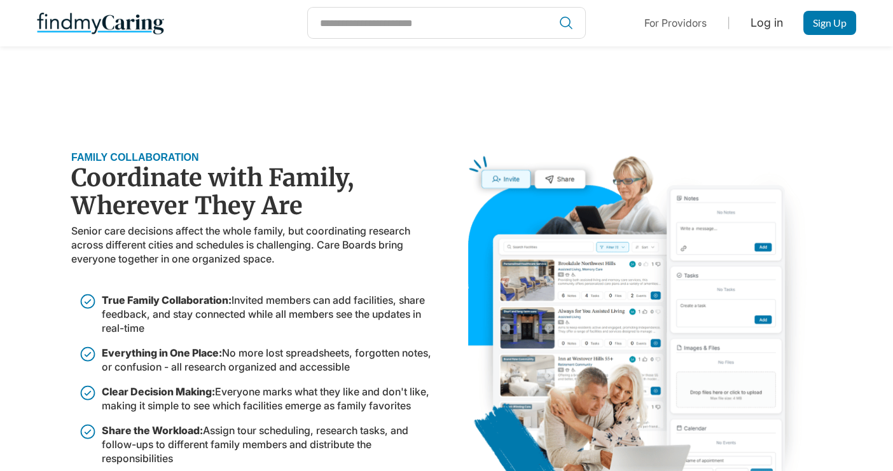
scroll to position [1112, 0]
